Goal: Navigation & Orientation: Find specific page/section

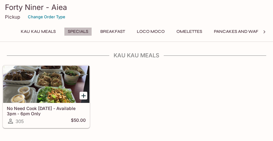
click at [78, 31] on button "Specials" at bounding box center [78, 31] width 28 height 9
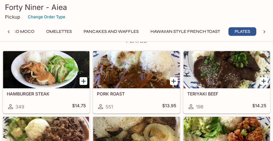
scroll to position [1247, 0]
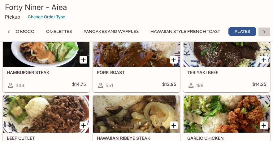
click at [264, 33] on icon at bounding box center [265, 31] width 2 height 3
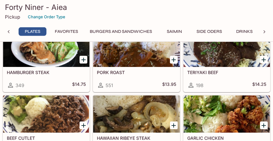
scroll to position [0, 343]
click at [176, 32] on button "Saimin" at bounding box center [174, 31] width 28 height 9
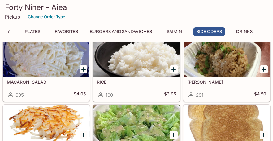
scroll to position [2082, 0]
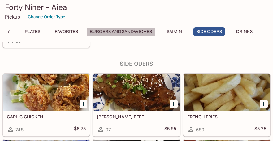
click at [117, 31] on button "Burgers and Sandwiches" at bounding box center [120, 31] width 69 height 9
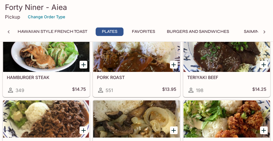
scroll to position [1175, 0]
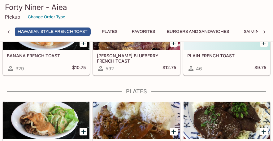
click at [147, 30] on button "Favorites" at bounding box center [144, 31] width 30 height 9
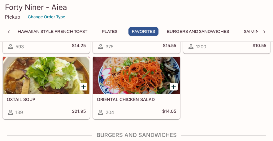
scroll to position [1556, 0]
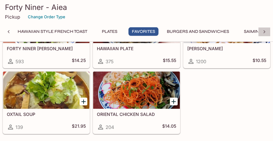
click at [265, 31] on icon at bounding box center [264, 32] width 6 height 6
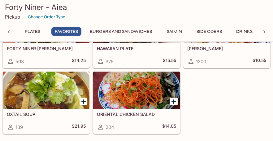
scroll to position [0, 343]
click at [210, 31] on button "Side Oders" at bounding box center [209, 31] width 32 height 9
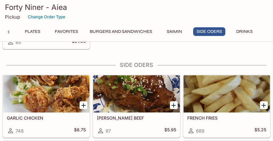
scroll to position [2081, 0]
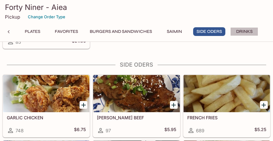
click at [240, 31] on button "Drinks" at bounding box center [244, 31] width 28 height 9
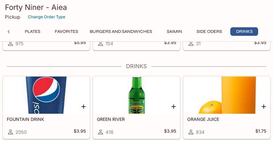
scroll to position [2365, 0]
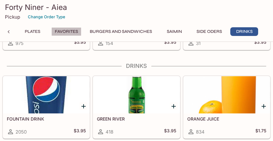
click at [72, 31] on button "Favorites" at bounding box center [66, 31] width 30 height 9
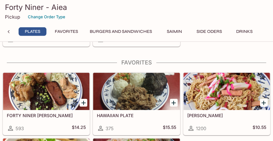
click at [32, 32] on button "Plates" at bounding box center [33, 31] width 28 height 9
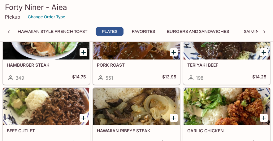
scroll to position [1266, 0]
